Goal: Task Accomplishment & Management: Manage account settings

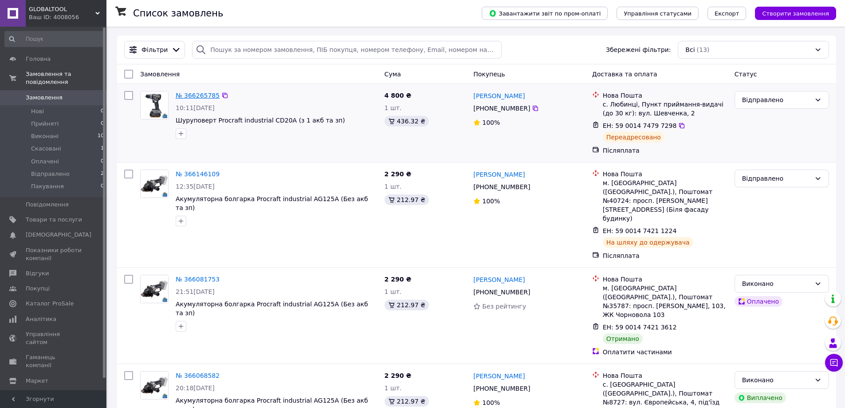
click at [196, 94] on link "№ 366265785" at bounding box center [198, 95] width 44 height 7
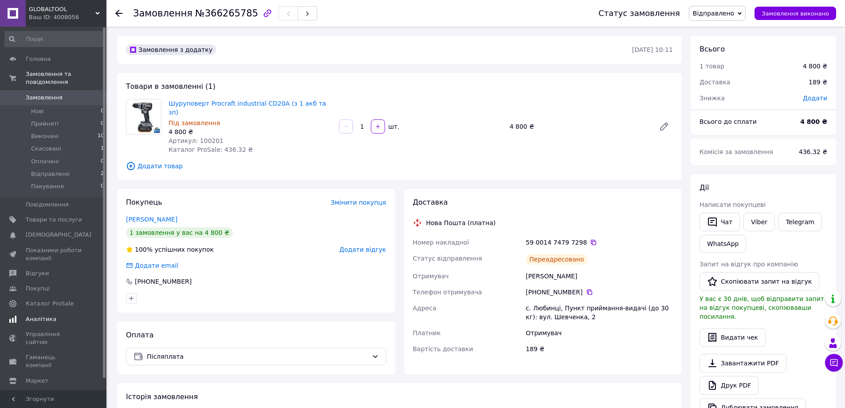
click at [35, 315] on span "Аналітика" at bounding box center [41, 319] width 31 height 8
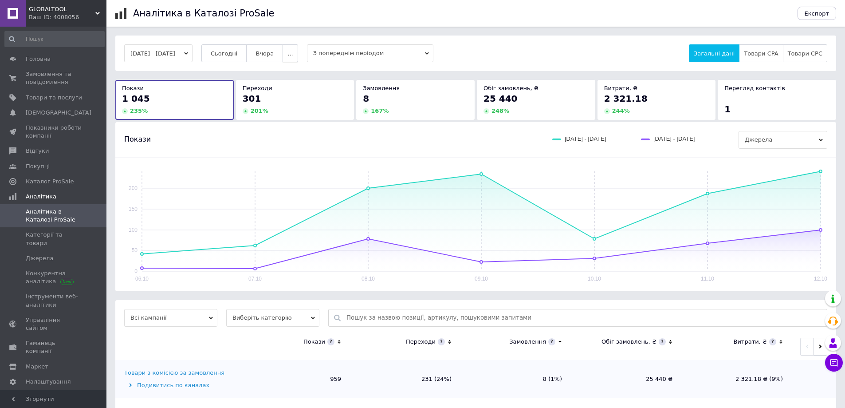
click at [296, 55] on button "..." at bounding box center [289, 53] width 15 height 18
click at [280, 124] on span "60 днів" at bounding box center [273, 122] width 22 height 7
